Goal: Task Accomplishment & Management: Manage account settings

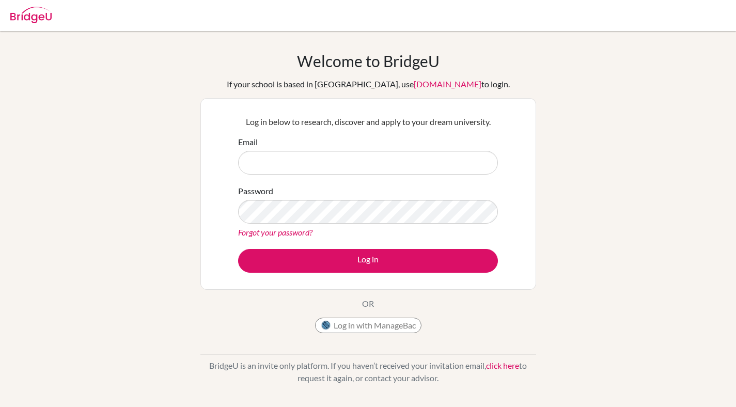
type input "u"
type input "[PERSON_NAME][EMAIL_ADDRESS][PERSON_NAME][DOMAIN_NAME]"
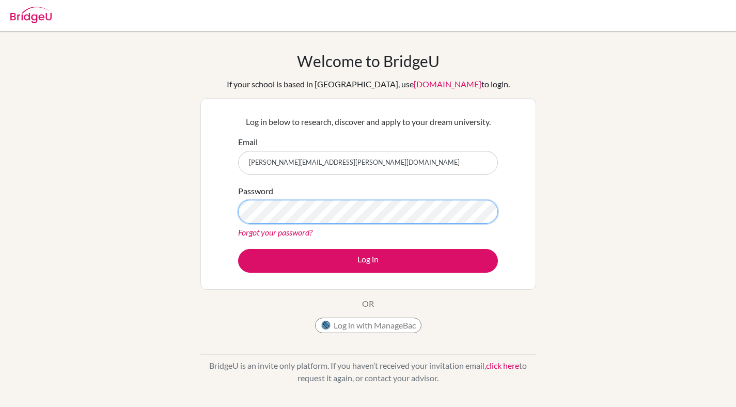
click at [238, 249] on button "Log in" at bounding box center [368, 261] width 260 height 24
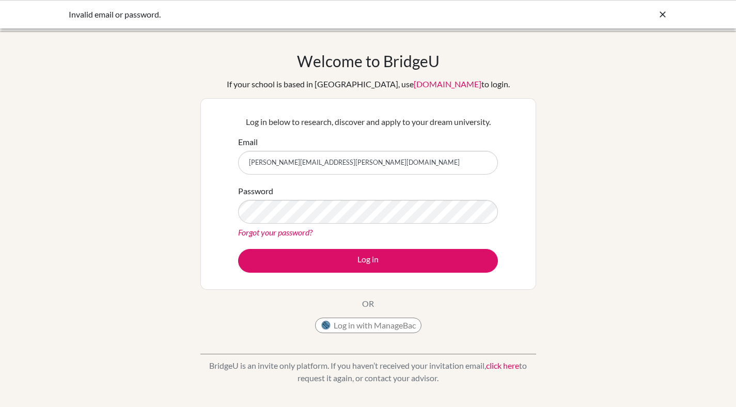
click at [287, 231] on link "Forgot your password?" at bounding box center [275, 232] width 74 height 10
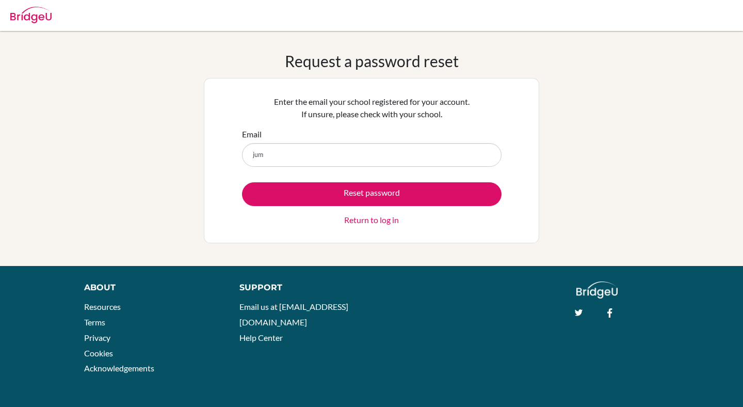
type input "[PERSON_NAME][EMAIL_ADDRESS][PERSON_NAME][DOMAIN_NAME]"
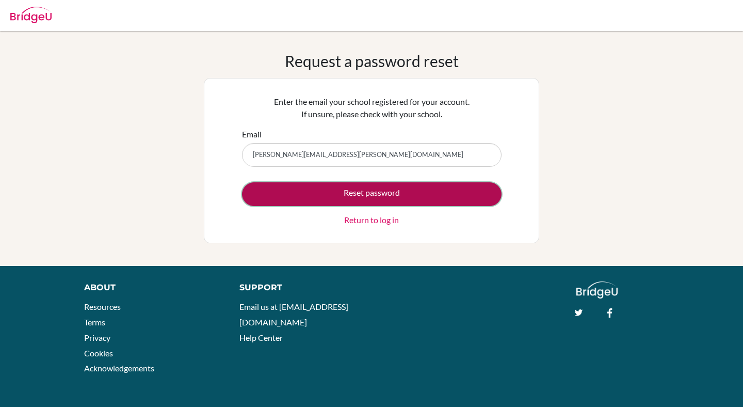
click at [356, 198] on button "Reset password" at bounding box center [372, 194] width 260 height 24
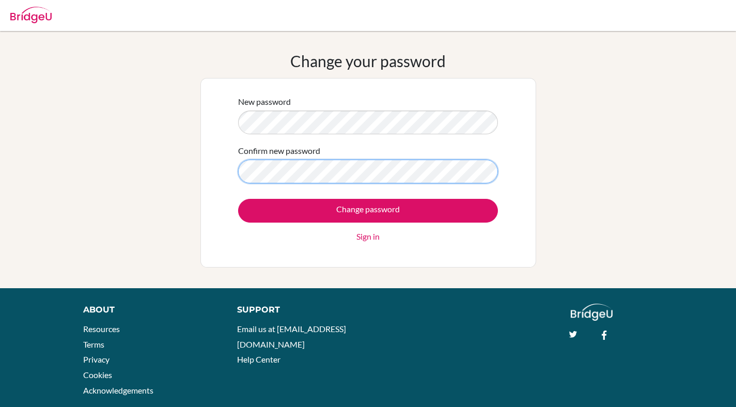
click at [238, 199] on input "Change password" at bounding box center [368, 211] width 260 height 24
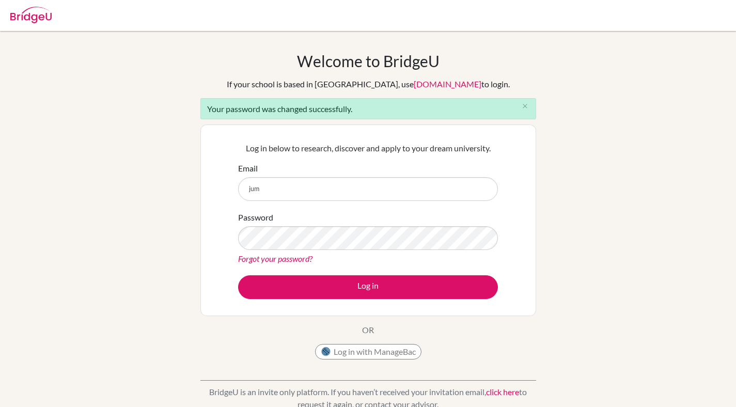
type input "[PERSON_NAME][EMAIL_ADDRESS][PERSON_NAME][DOMAIN_NAME]"
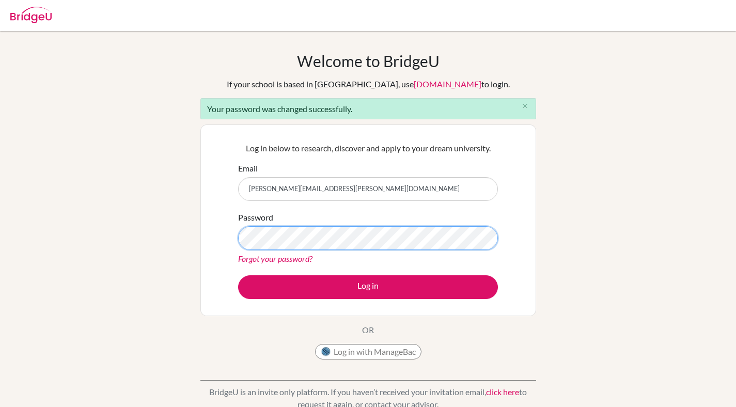
click at [238, 275] on button "Log in" at bounding box center [368, 287] width 260 height 24
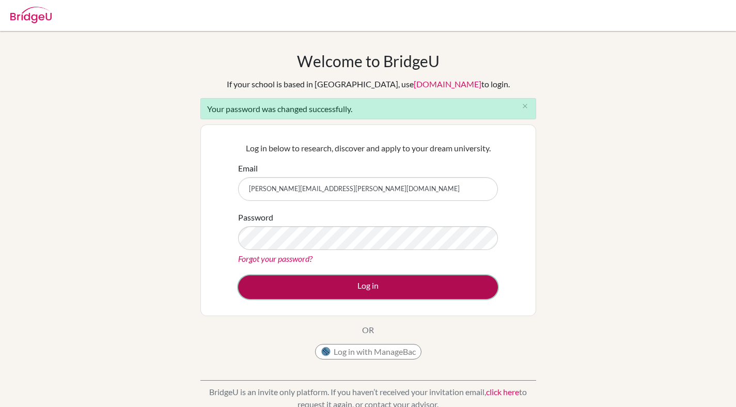
click at [324, 289] on button "Log in" at bounding box center [368, 287] width 260 height 24
